Goal: Find specific page/section: Find specific page/section

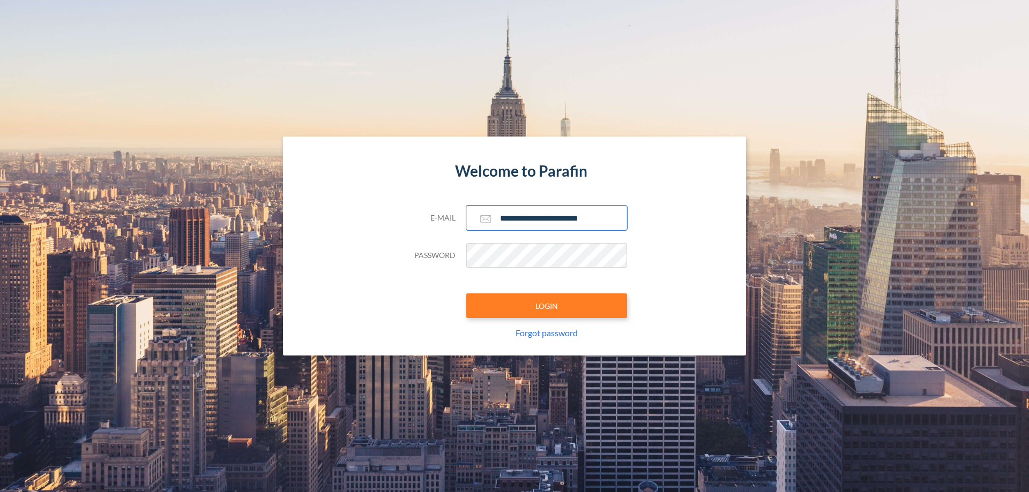
type input "**********"
click at [546, 306] on button "LOGIN" at bounding box center [546, 306] width 161 height 25
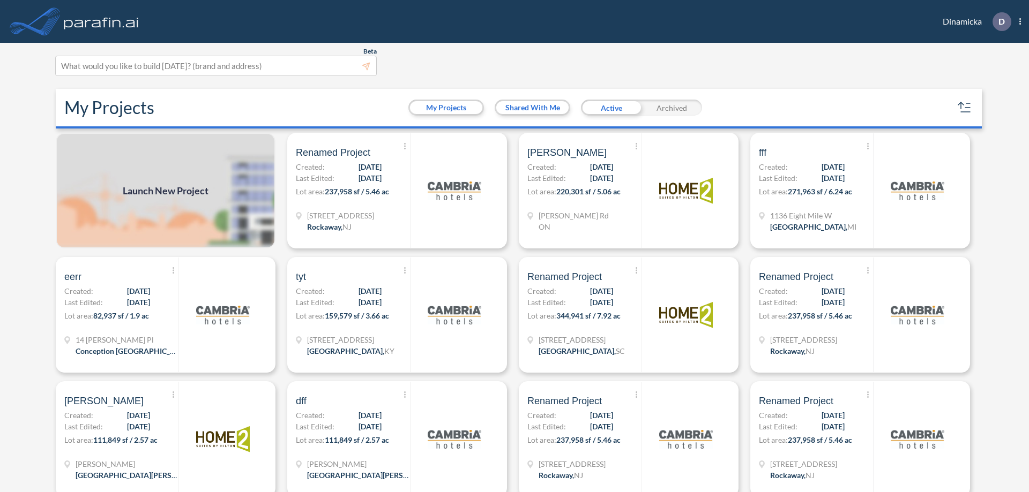
scroll to position [3, 0]
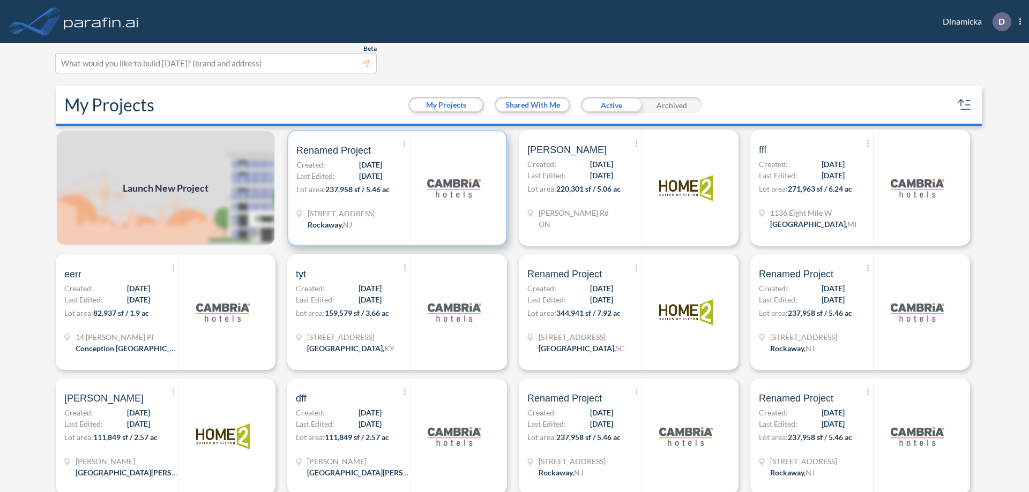
click at [395, 188] on p "Lot area: 237,958 sf / 5.46 ac" at bounding box center [353, 192] width 114 height 16
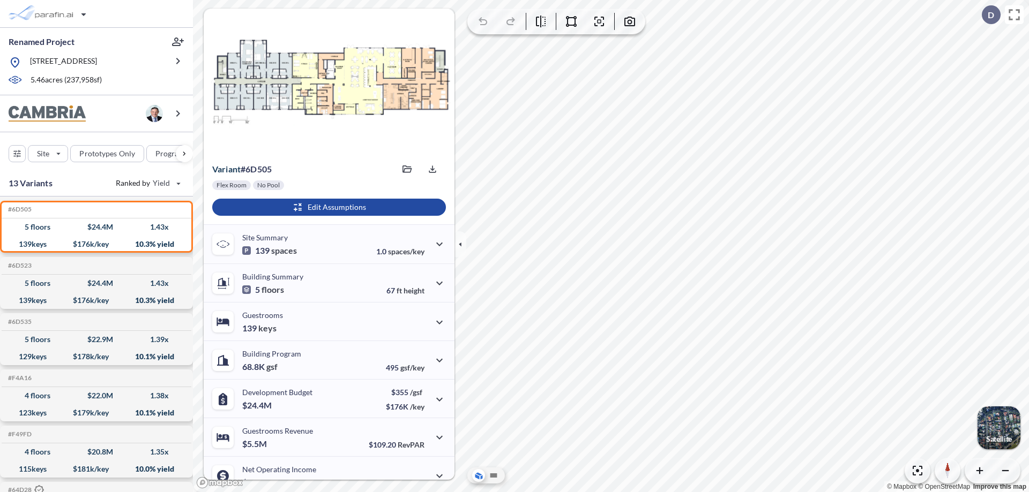
scroll to position [54, 0]
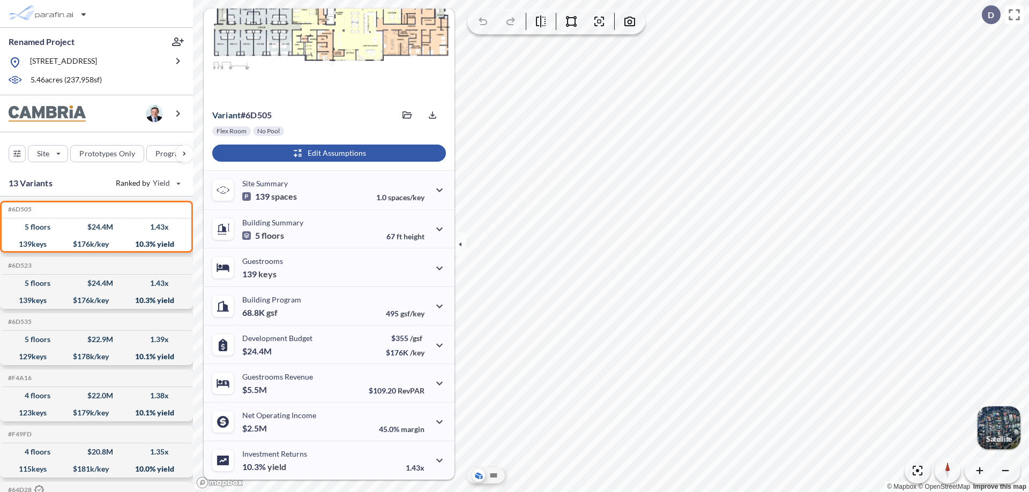
click at [327, 153] on div "button" at bounding box center [329, 153] width 234 height 17
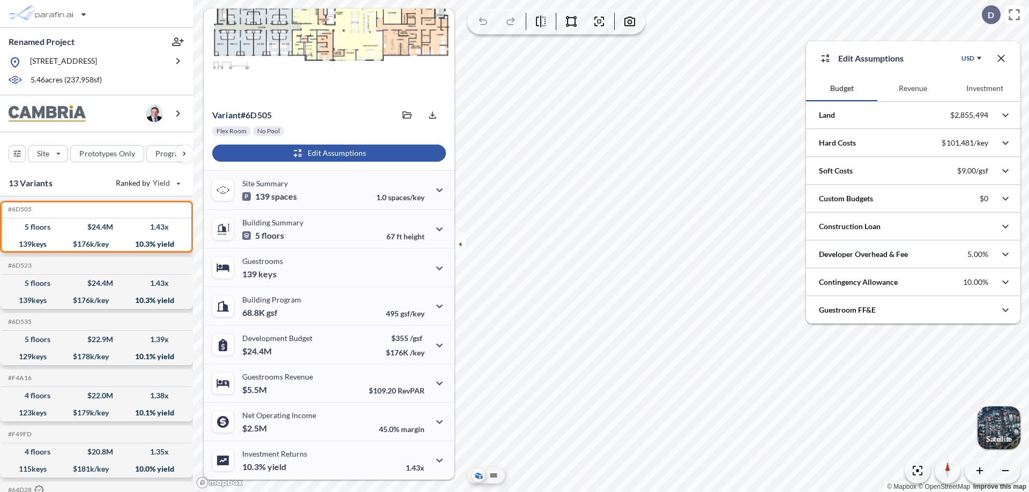
click at [912, 88] on button "Revenue" at bounding box center [912, 89] width 71 height 26
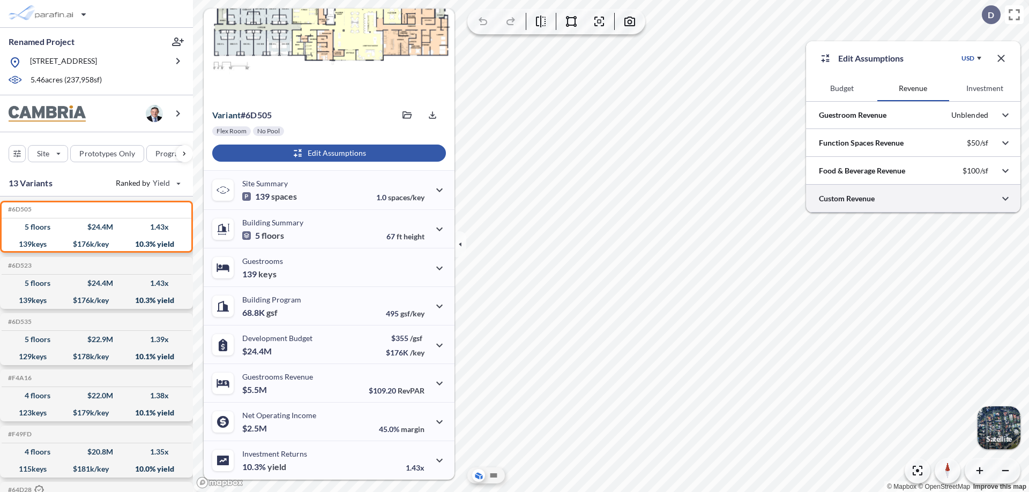
click at [913, 199] on div at bounding box center [913, 198] width 214 height 27
